Goal: Transaction & Acquisition: Subscribe to service/newsletter

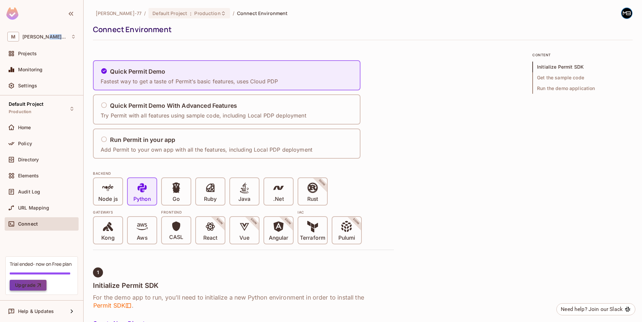
click at [35, 285] on button "Upgrade" at bounding box center [28, 285] width 37 height 11
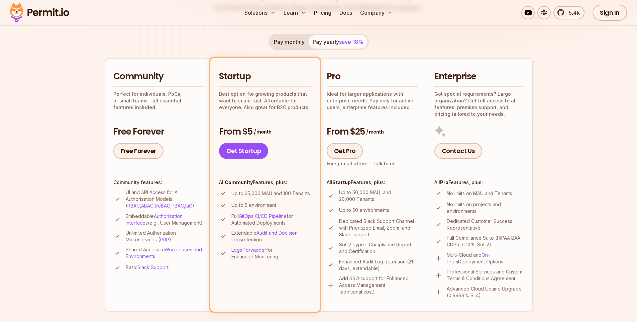
scroll to position [112, 0]
